Goal: Task Accomplishment & Management: Manage account settings

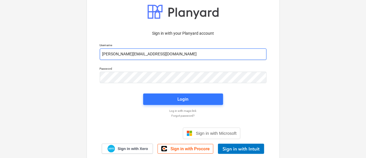
click at [134, 55] on input "[PERSON_NAME][EMAIL_ADDRESS][DOMAIN_NAME]" at bounding box center [183, 54] width 167 height 11
type input "[PERSON_NAME][EMAIL_ADDRESS][DOMAIN_NAME]"
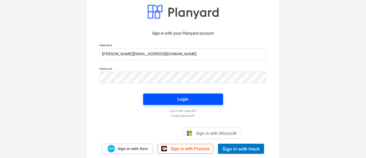
click at [190, 96] on span "Login" at bounding box center [183, 99] width 66 height 7
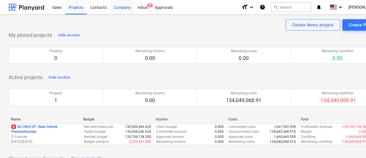
click at [123, 7] on div "Company" at bounding box center [122, 7] width 24 height 15
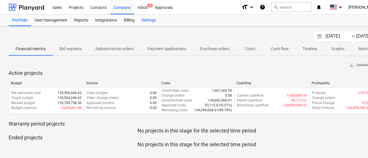
click at [147, 20] on div "Settings" at bounding box center [149, 20] width 22 height 11
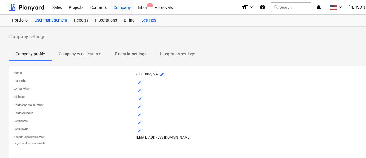
click at [57, 20] on div "User management" at bounding box center [51, 20] width 40 height 11
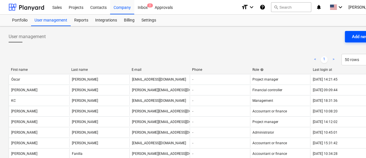
click at [356, 39] on div "Add new user" at bounding box center [365, 36] width 26 height 7
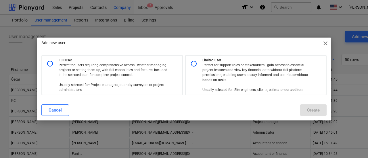
click at [194, 61] on input "radio" at bounding box center [193, 63] width 11 height 11
radio input "true"
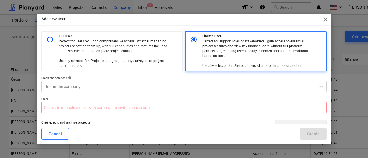
scroll to position [117, 0]
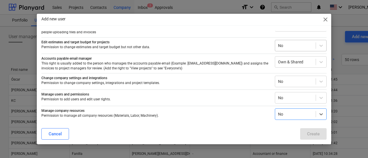
click at [285, 46] on div at bounding box center [295, 46] width 35 height 6
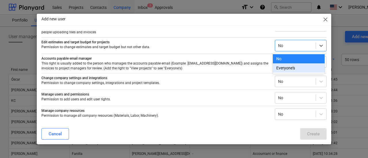
click at [285, 69] on div "Everyone's" at bounding box center [299, 67] width 52 height 9
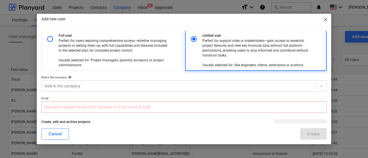
scroll to position [0, 0]
click at [87, 85] on div at bounding box center [179, 87] width 268 height 6
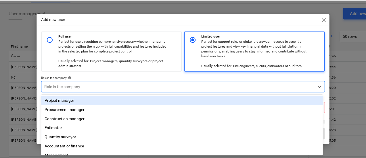
scroll to position [25, 0]
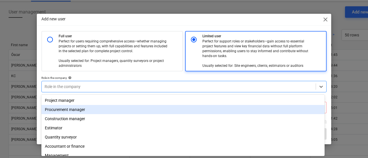
click at [77, 110] on div "Procurement manager" at bounding box center [182, 109] width 283 height 9
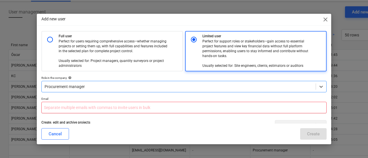
click at [72, 107] on input "text" at bounding box center [183, 107] width 285 height 11
click at [114, 107] on input "text" at bounding box center [183, 107] width 285 height 11
paste input "[EMAIL_ADDRESS][DOMAIN_NAME]"
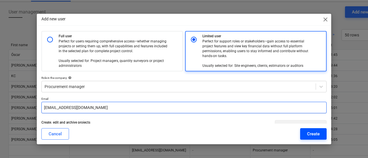
type input "[EMAIL_ADDRESS][DOMAIN_NAME]"
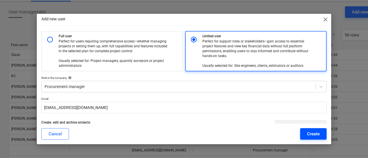
click at [315, 132] on div "Create" at bounding box center [313, 133] width 13 height 7
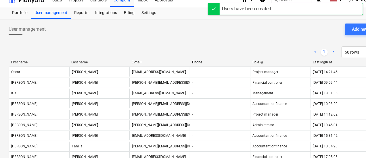
scroll to position [0, 0]
